Goal: Transaction & Acquisition: Book appointment/travel/reservation

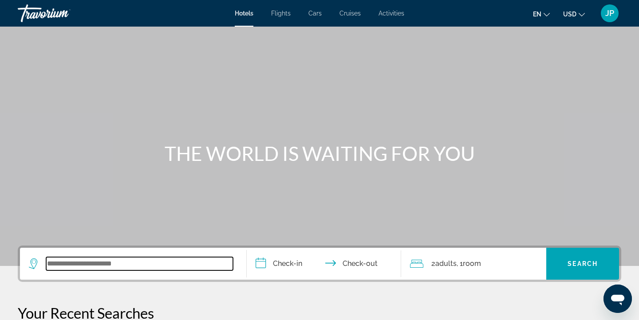
click at [80, 269] on input "Search widget" at bounding box center [139, 263] width 187 height 13
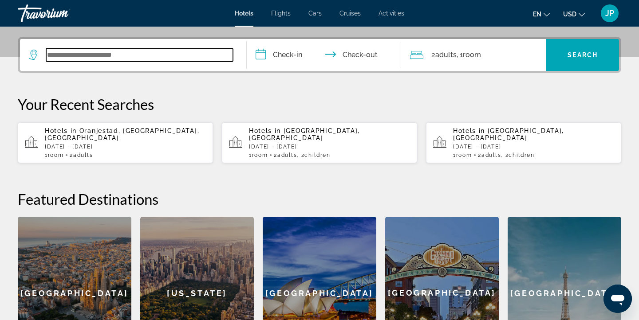
scroll to position [217, 0]
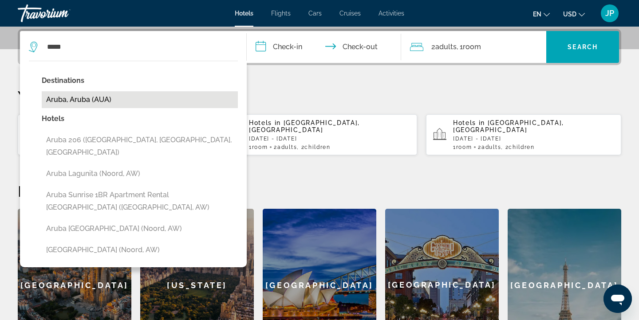
click at [107, 100] on button "Aruba, Aruba (AUA)" at bounding box center [140, 99] width 196 height 17
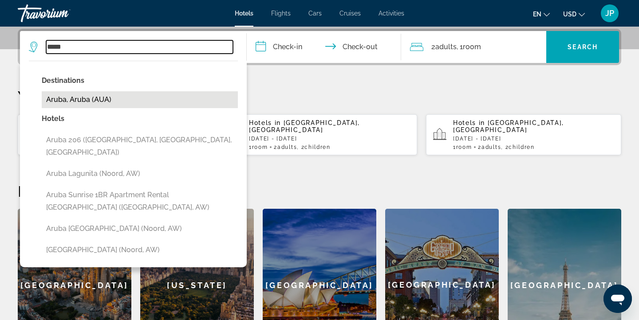
type input "**********"
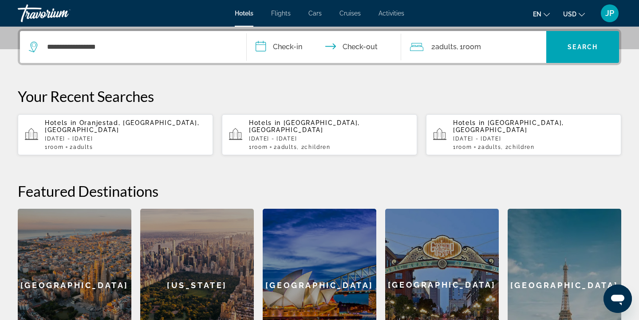
click at [294, 49] on input "**********" at bounding box center [326, 48] width 158 height 35
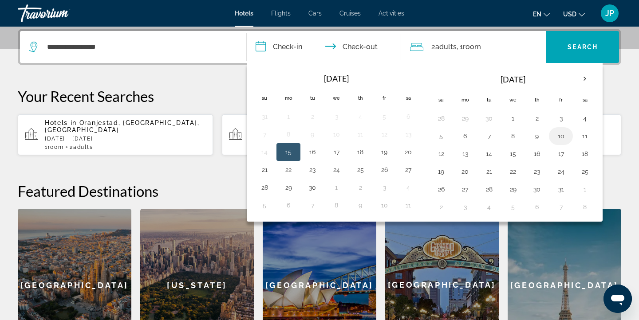
click at [564, 136] on button "10" at bounding box center [560, 136] width 14 height 12
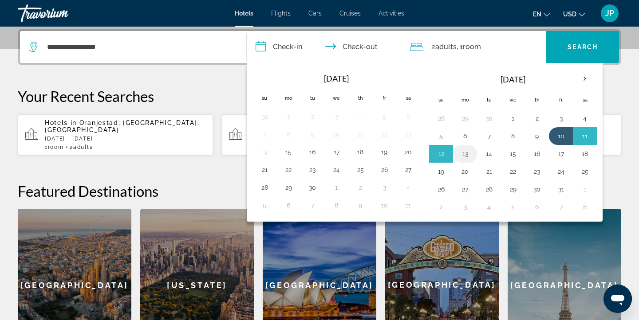
click at [466, 158] on button "13" at bounding box center [465, 154] width 14 height 12
type input "**********"
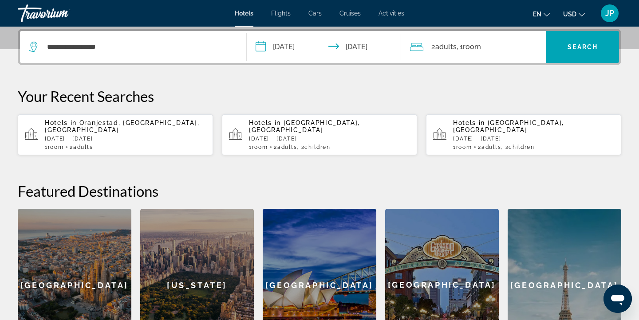
click at [514, 48] on div "2 Adult Adults , 1 Room rooms" at bounding box center [478, 47] width 137 height 12
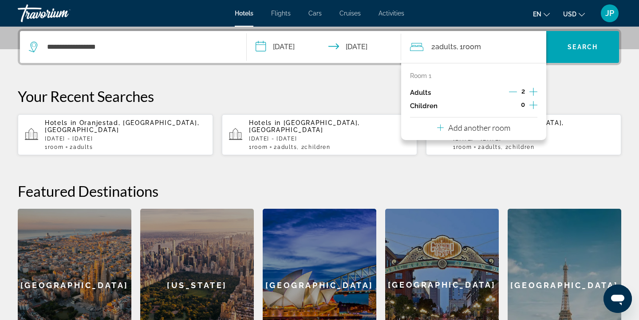
click at [530, 103] on icon "Increment children" at bounding box center [533, 105] width 8 height 11
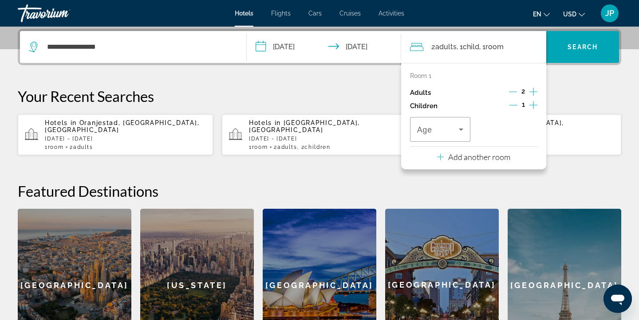
click at [530, 103] on icon "Increment children" at bounding box center [533, 105] width 8 height 11
click at [455, 130] on span "Travelers: 2 adults, 2 children" at bounding box center [438, 129] width 42 height 11
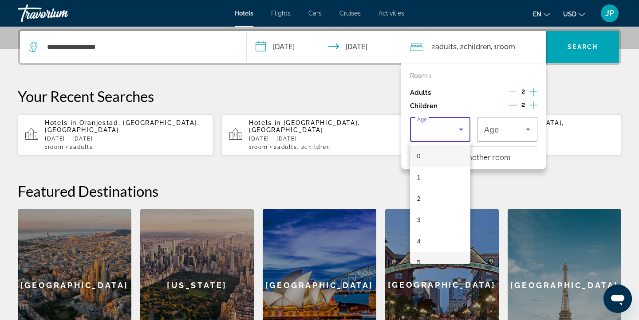
click at [428, 257] on mat-option "5" at bounding box center [440, 262] width 60 height 21
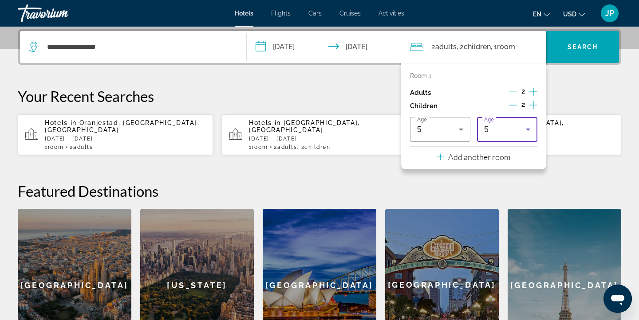
click at [524, 133] on icon "Travelers: 2 adults, 2 children" at bounding box center [527, 129] width 11 height 11
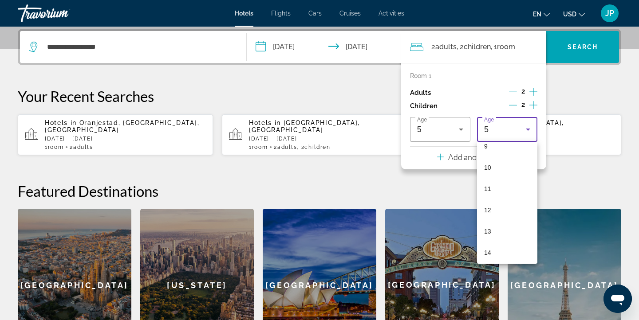
scroll to position [203, 0]
click at [508, 225] on mat-option "13" at bounding box center [507, 230] width 60 height 21
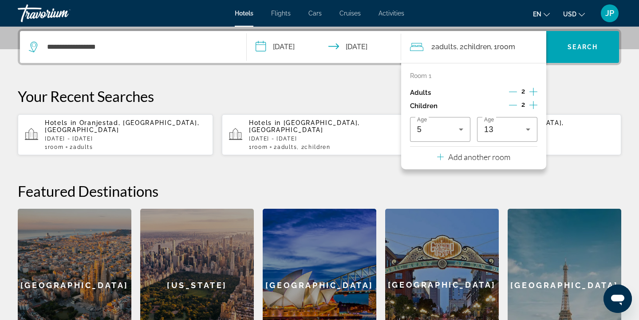
click at [572, 80] on div "**********" at bounding box center [319, 195] width 639 height 333
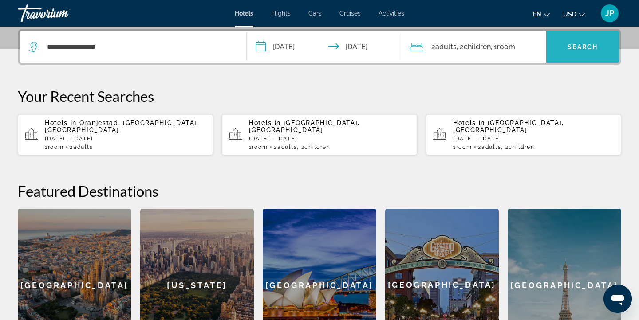
click at [582, 45] on span "Search" at bounding box center [582, 46] width 30 height 7
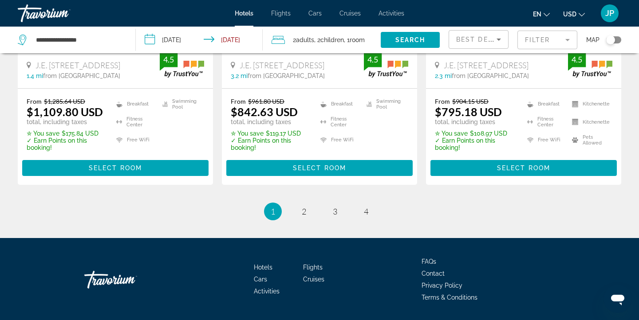
scroll to position [1286, 0]
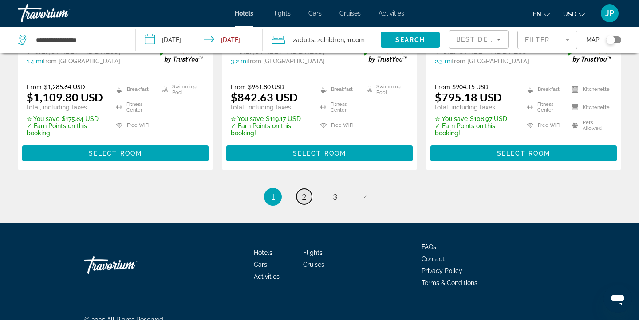
click at [303, 192] on span "2" at bounding box center [304, 197] width 4 height 10
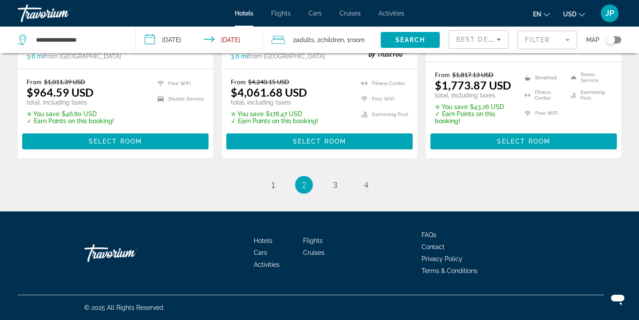
scroll to position [1286, 0]
click at [336, 187] on span "3" at bounding box center [335, 185] width 4 height 10
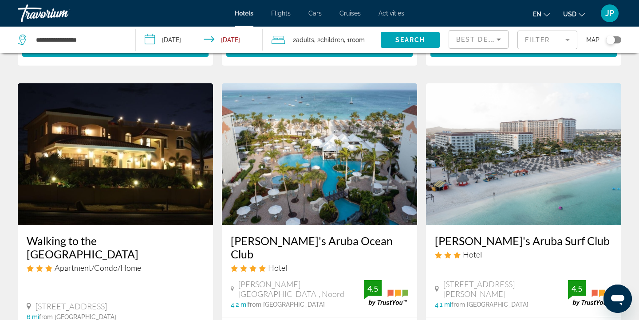
scroll to position [1023, 0]
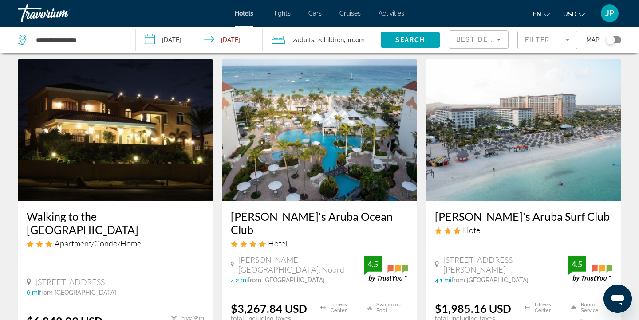
click at [565, 38] on mat-form-field "Filter" at bounding box center [547, 40] width 60 height 19
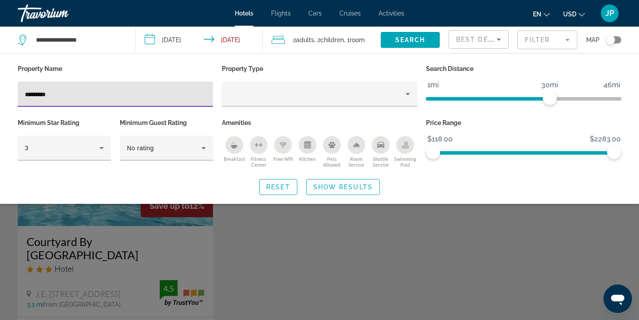
type input "*********"
click at [343, 188] on span "Show Results" at bounding box center [342, 187] width 59 height 7
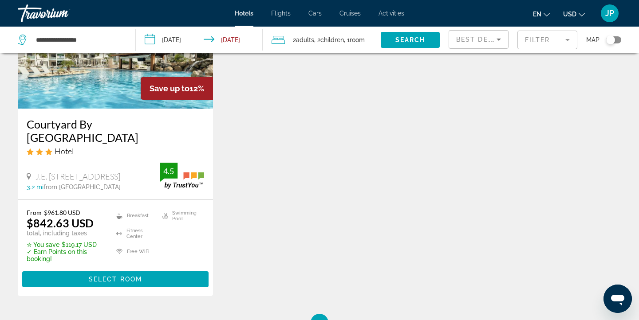
scroll to position [118, 0]
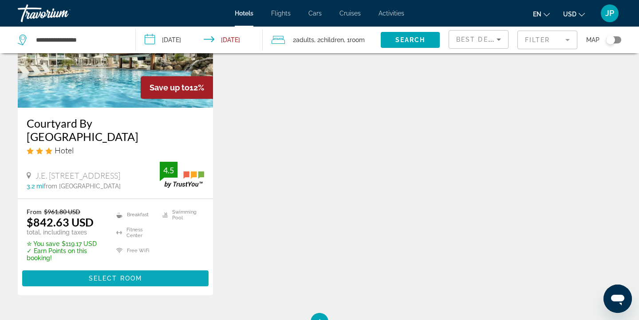
click at [128, 275] on span "Select Room" at bounding box center [115, 278] width 53 height 7
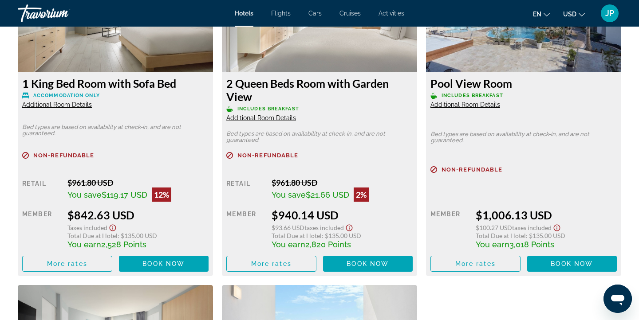
scroll to position [1241, 0]
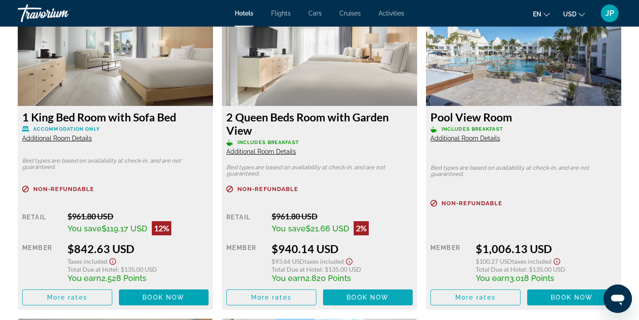
click at [357, 294] on span "Book now" at bounding box center [367, 297] width 42 height 7
